Goal: Transaction & Acquisition: Purchase product/service

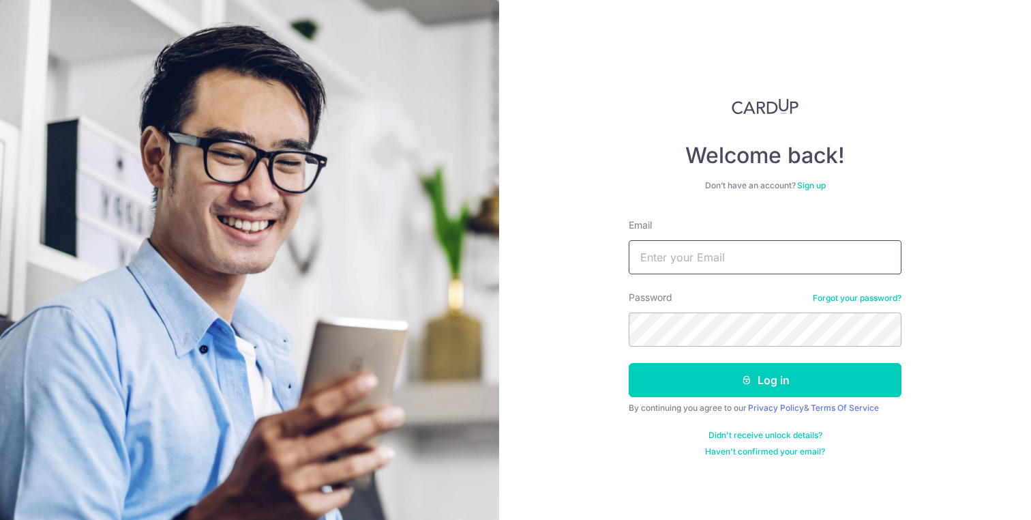
type input "andrew@couttie.com"
click at [765, 380] on button "Log in" at bounding box center [765, 380] width 273 height 34
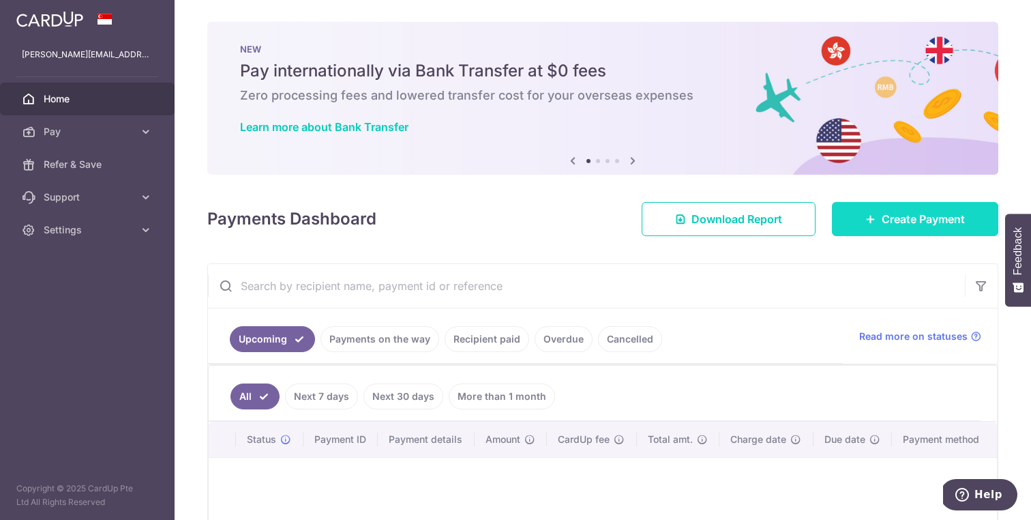
click at [895, 209] on link "Create Payment" at bounding box center [915, 219] width 166 height 34
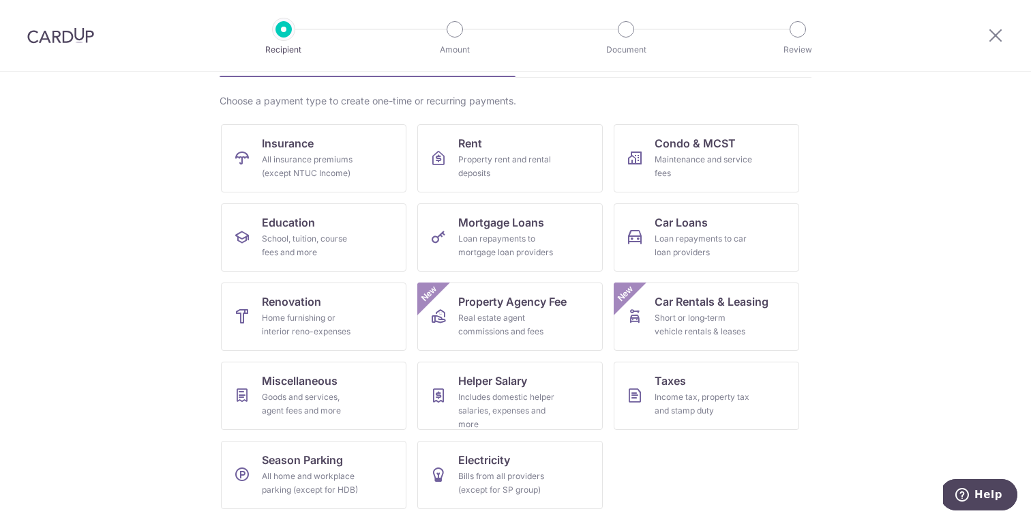
scroll to position [91, 0]
click at [721, 393] on div "Income tax, property tax and stamp duty" at bounding box center [704, 403] width 98 height 27
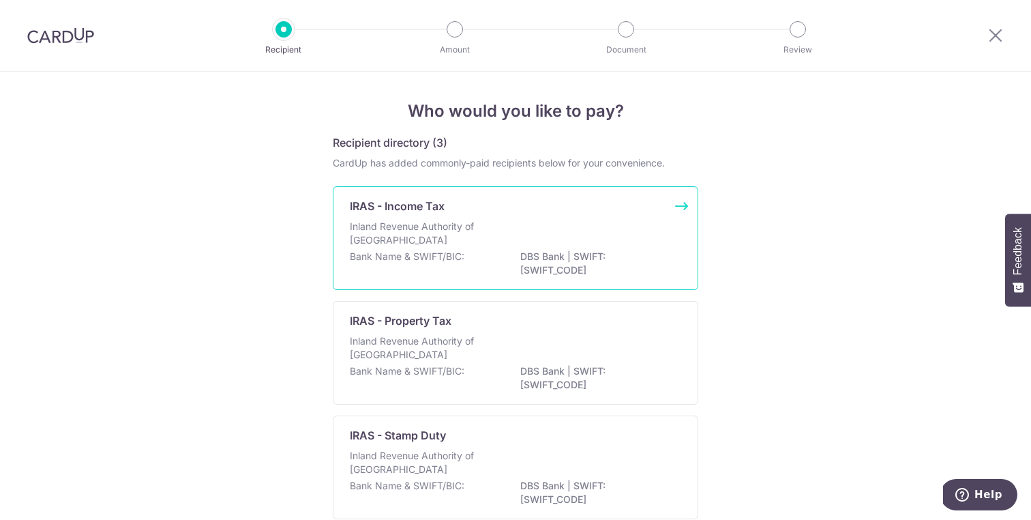
click at [560, 220] on div "Inland Revenue Authority of Singapore" at bounding box center [515, 235] width 331 height 30
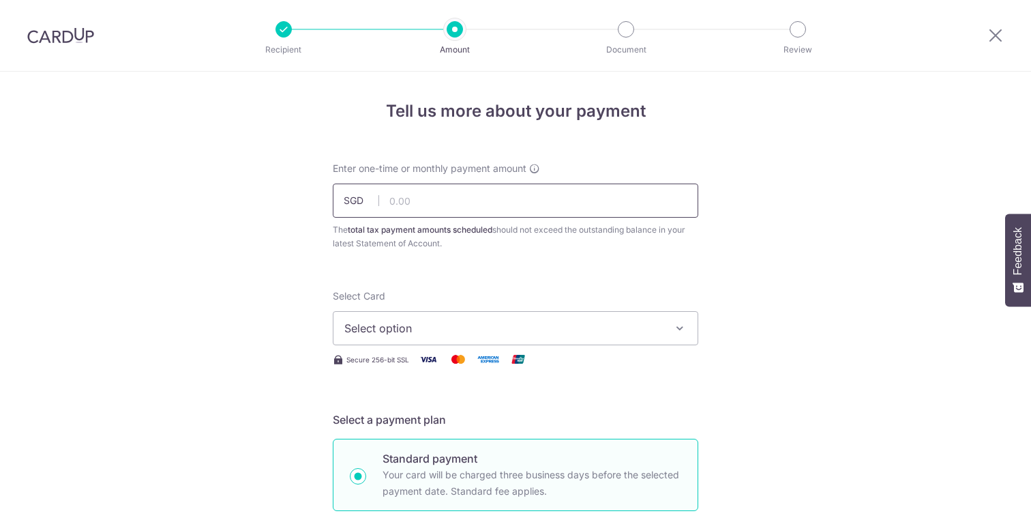
click at [483, 209] on input "text" at bounding box center [515, 200] width 365 height 34
drag, startPoint x: 451, startPoint y: 199, endPoint x: 314, endPoint y: 199, distance: 137.0
type input "3,000.00"
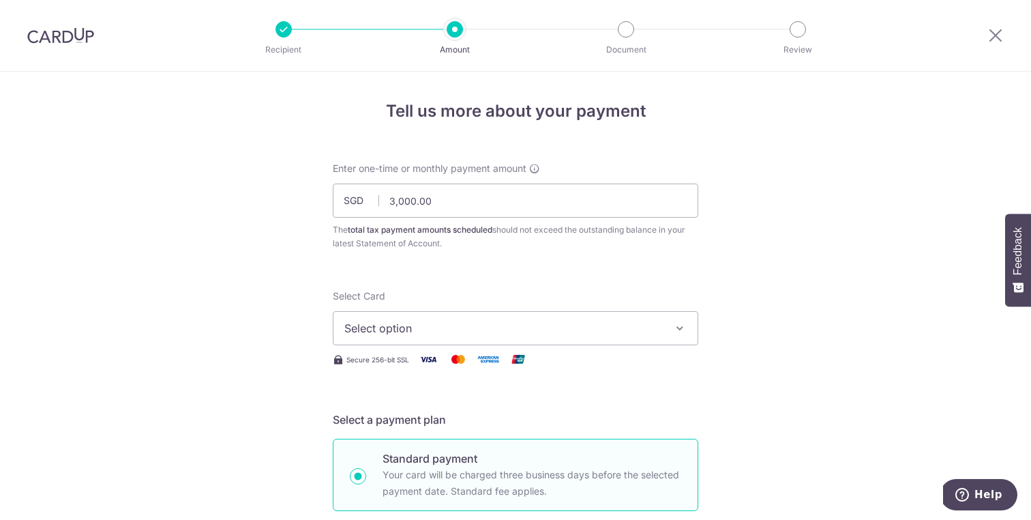
click at [450, 340] on button "Select option" at bounding box center [515, 328] width 365 height 34
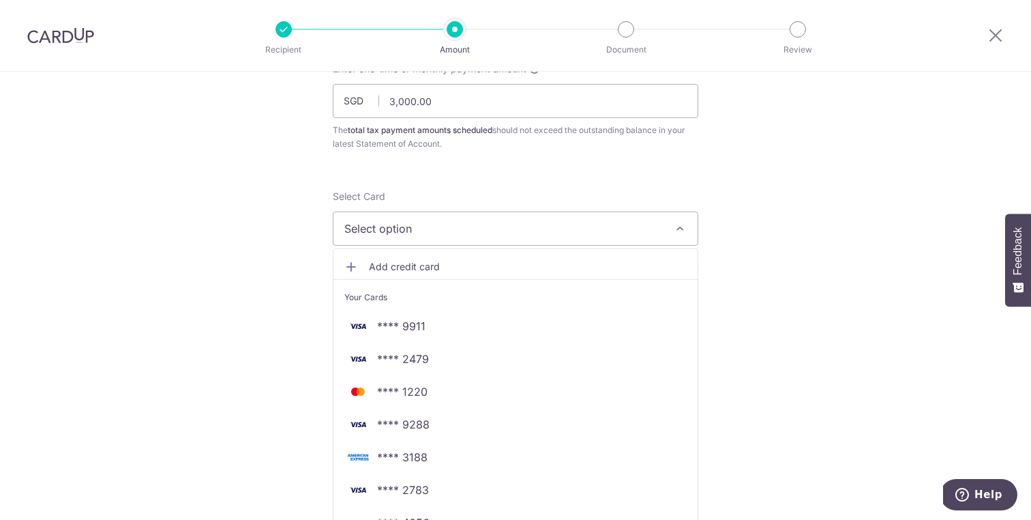
scroll to position [116, 0]
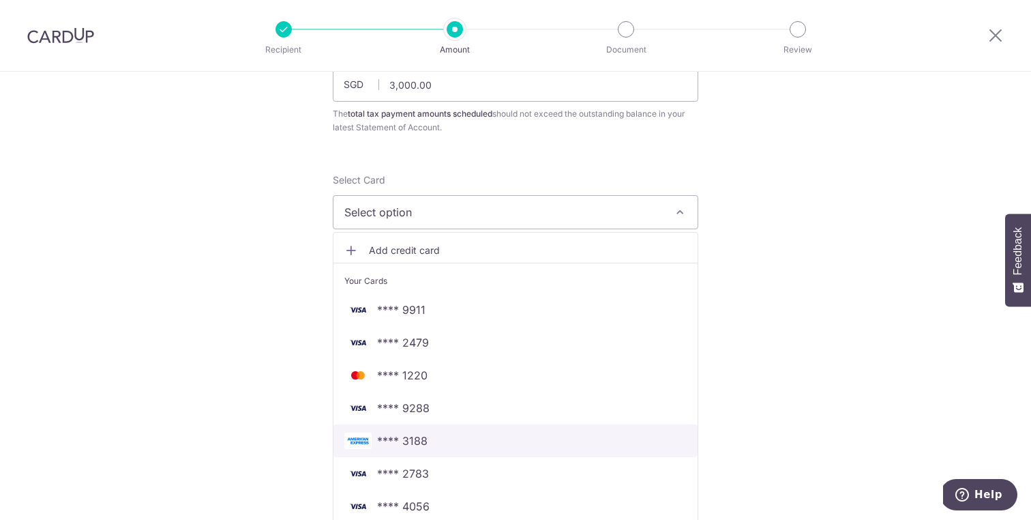
click at [415, 443] on span "**** 3188" at bounding box center [402, 440] width 50 height 16
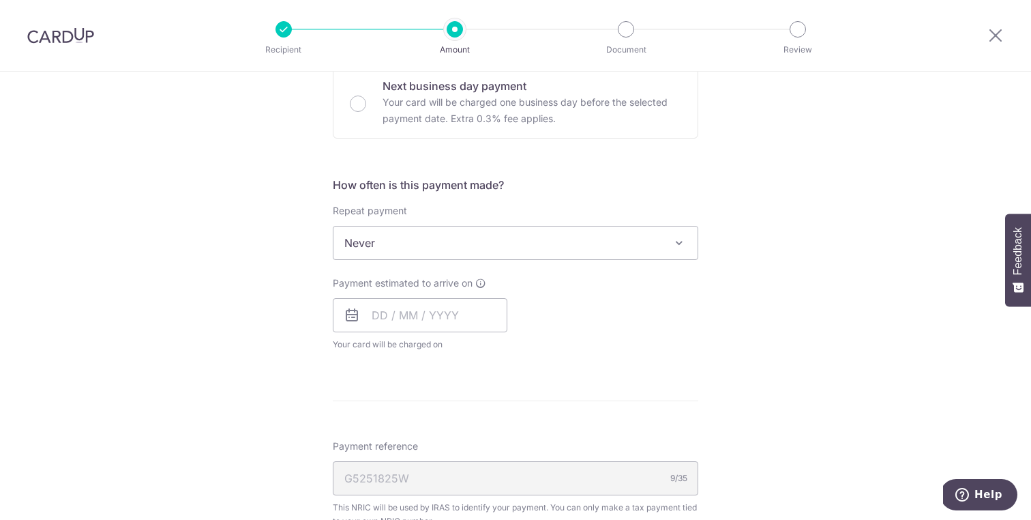
scroll to position [453, 0]
click at [415, 323] on input "text" at bounding box center [420, 317] width 175 height 34
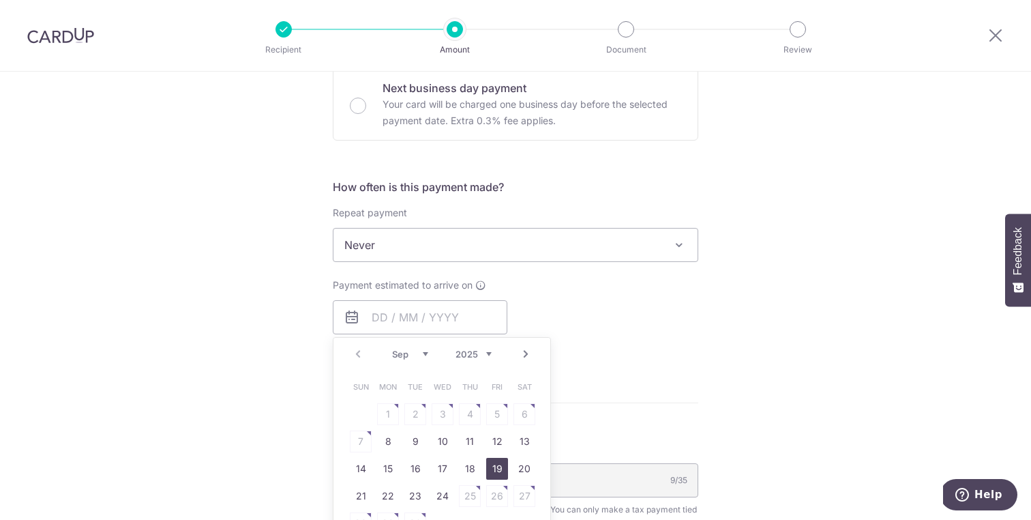
click at [492, 463] on link "19" at bounding box center [497, 469] width 22 height 22
type input "[DATE]"
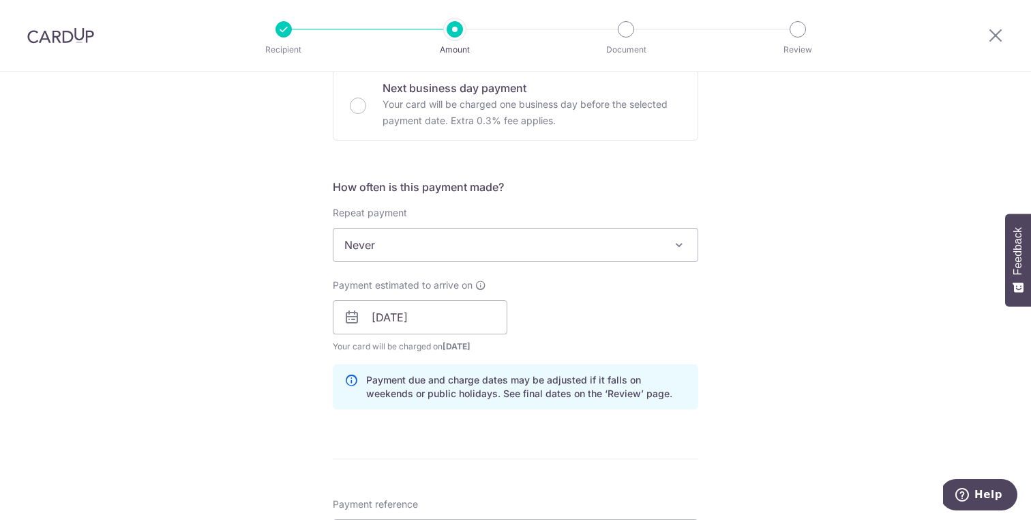
click at [627, 306] on div "Payment estimated to arrive on 19/09/2025 Prev Next Sep Oct Nov Dec 2025 2026 2…" at bounding box center [516, 315] width 382 height 75
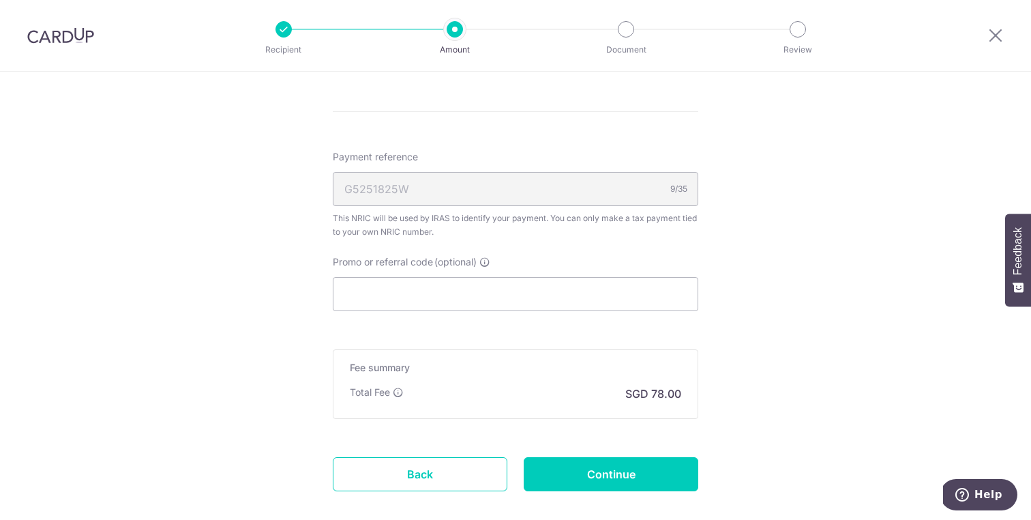
scroll to position [803, 0]
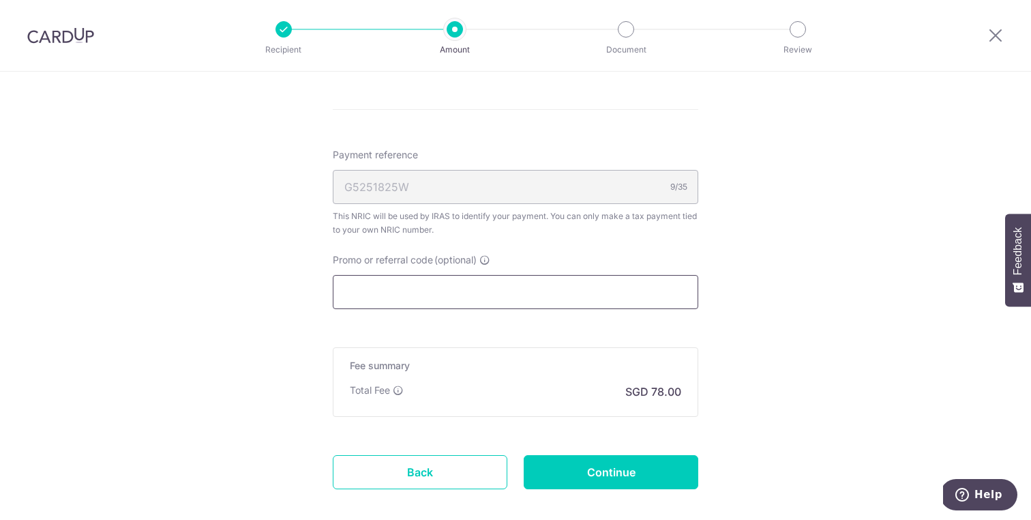
click at [586, 296] on input "Promo or referral code (optional)" at bounding box center [515, 292] width 365 height 34
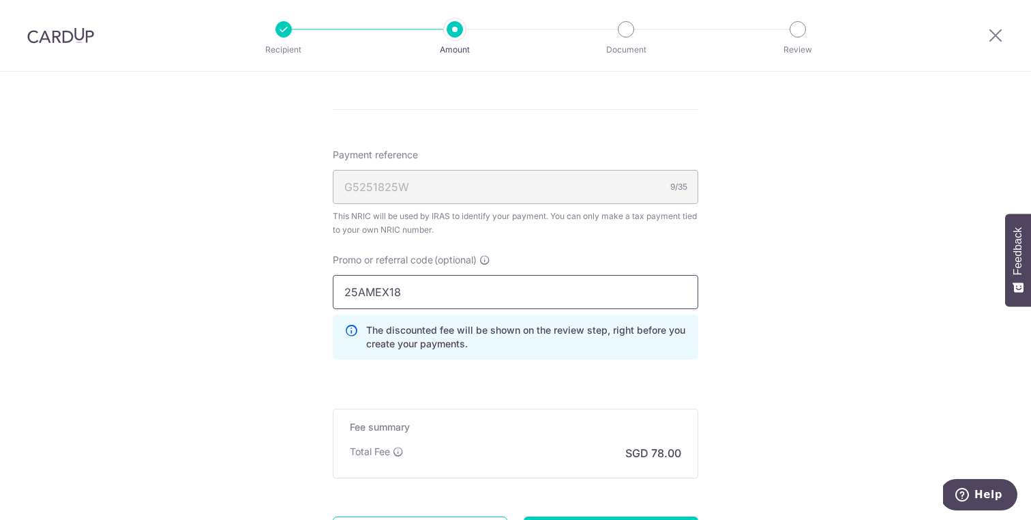
click at [697, 285] on input "25AMEX18" at bounding box center [515, 292] width 365 height 34
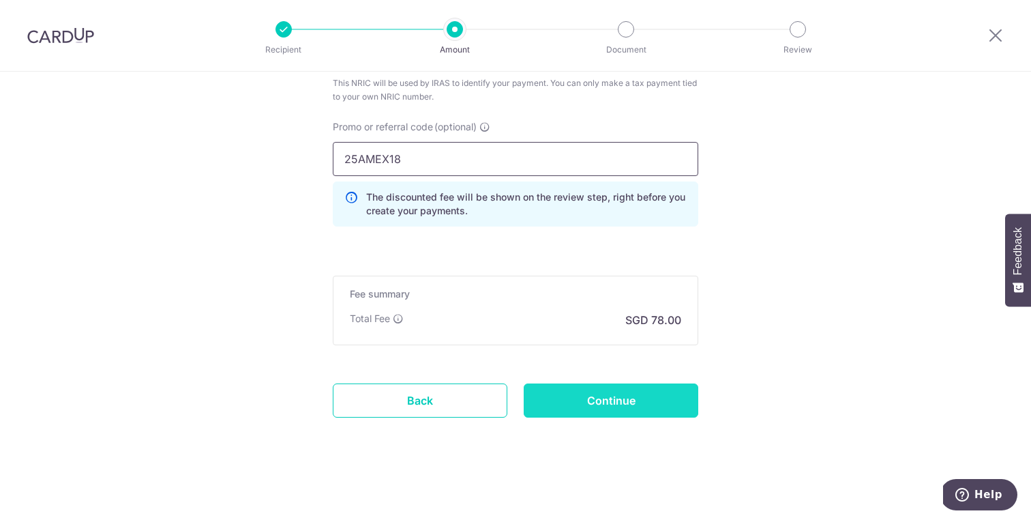
scroll to position [935, 0]
type input "25AMEX18"
click at [621, 403] on input "Continue" at bounding box center [611, 400] width 175 height 34
type input "Create Schedule"
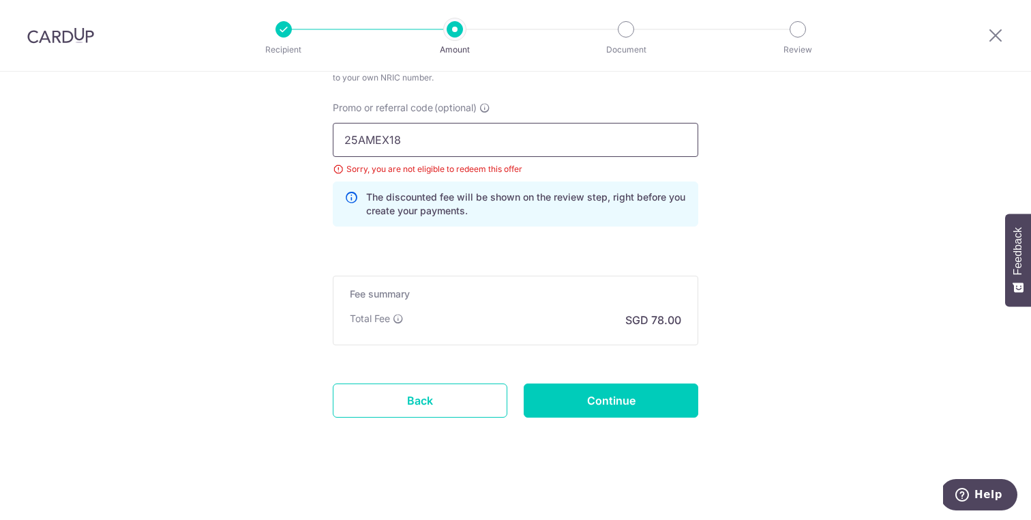
click at [444, 140] on input "25AMEX18" at bounding box center [515, 140] width 365 height 34
type input "25AMEX21"
click at [615, 404] on input "Continue" at bounding box center [611, 400] width 175 height 34
type input "Update Schedule"
